Goal: Transaction & Acquisition: Subscribe to service/newsletter

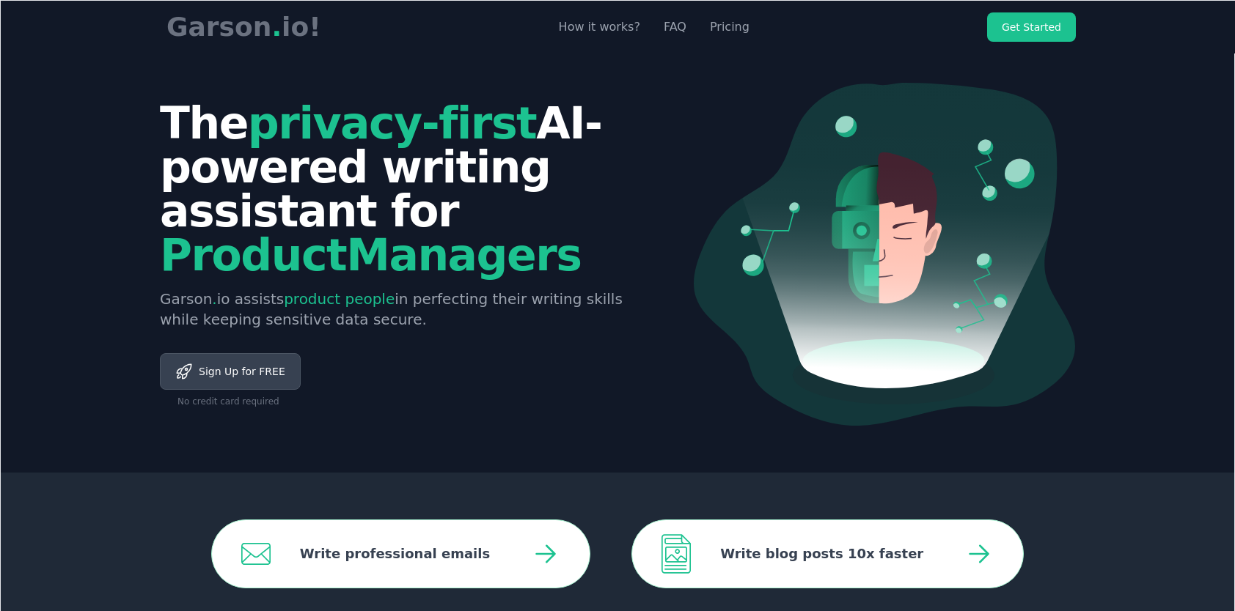
click at [231, 372] on span "Sign Up for FREE" at bounding box center [239, 371] width 92 height 15
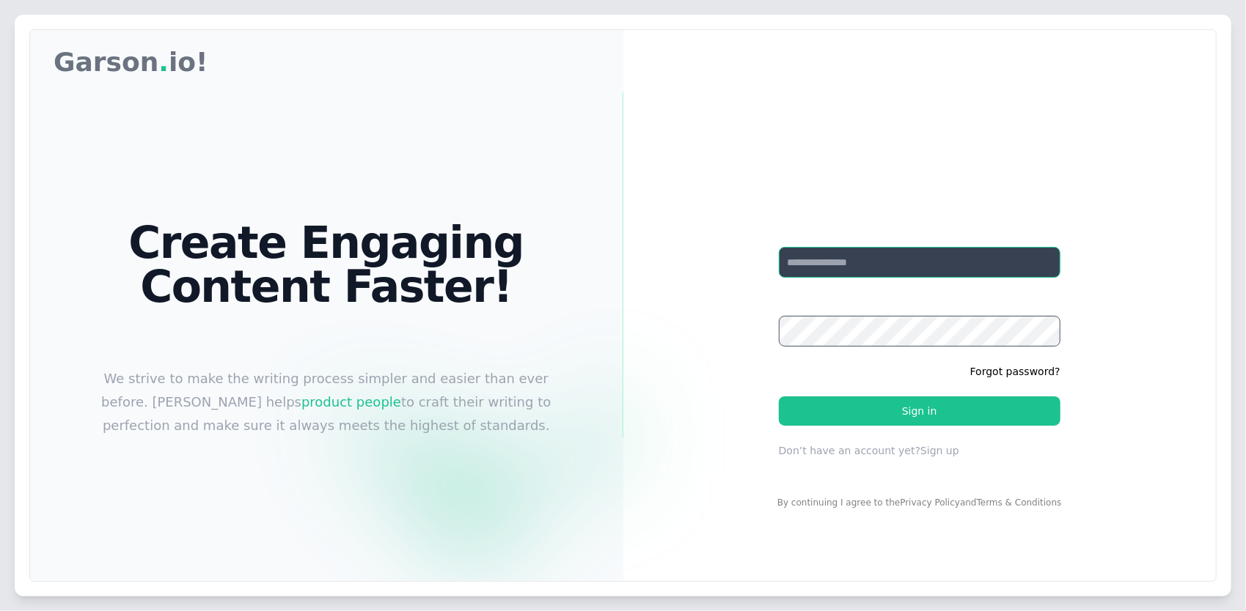
click at [887, 262] on input "Your email" at bounding box center [920, 262] width 282 height 31
type input "**********"
click at [938, 452] on button "Sign up" at bounding box center [939, 451] width 39 height 15
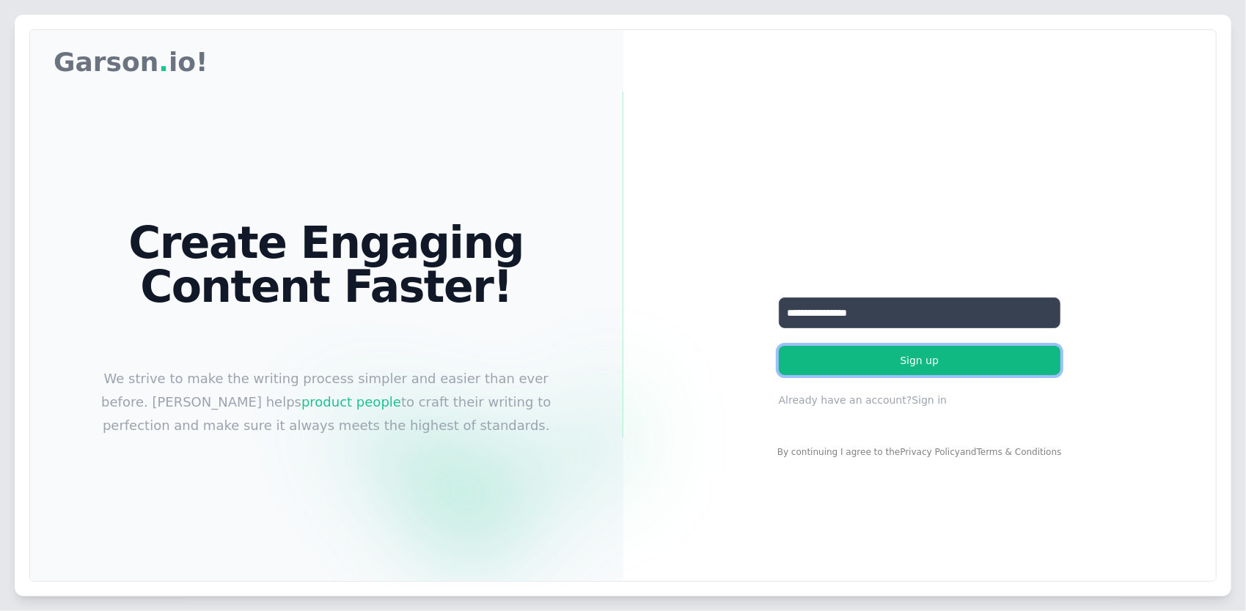
click at [921, 359] on button "Sign up" at bounding box center [920, 360] width 282 height 29
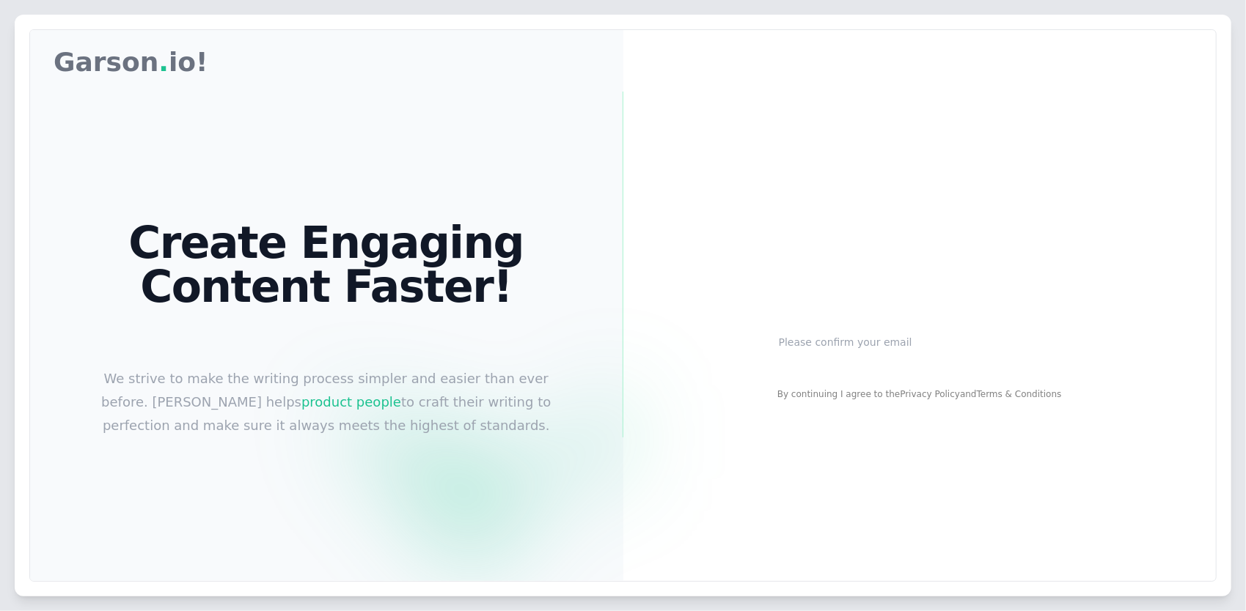
click at [862, 342] on p "Please confirm your email" at bounding box center [920, 342] width 282 height 15
click at [877, 329] on div "Email sent Please confirm your email" at bounding box center [919, 322] width 328 height 103
click at [866, 353] on div "Email sent Please confirm your email" at bounding box center [919, 322] width 328 height 103
click at [842, 345] on p "Please confirm your email" at bounding box center [920, 342] width 282 height 15
